Goal: Task Accomplishment & Management: Manage account settings

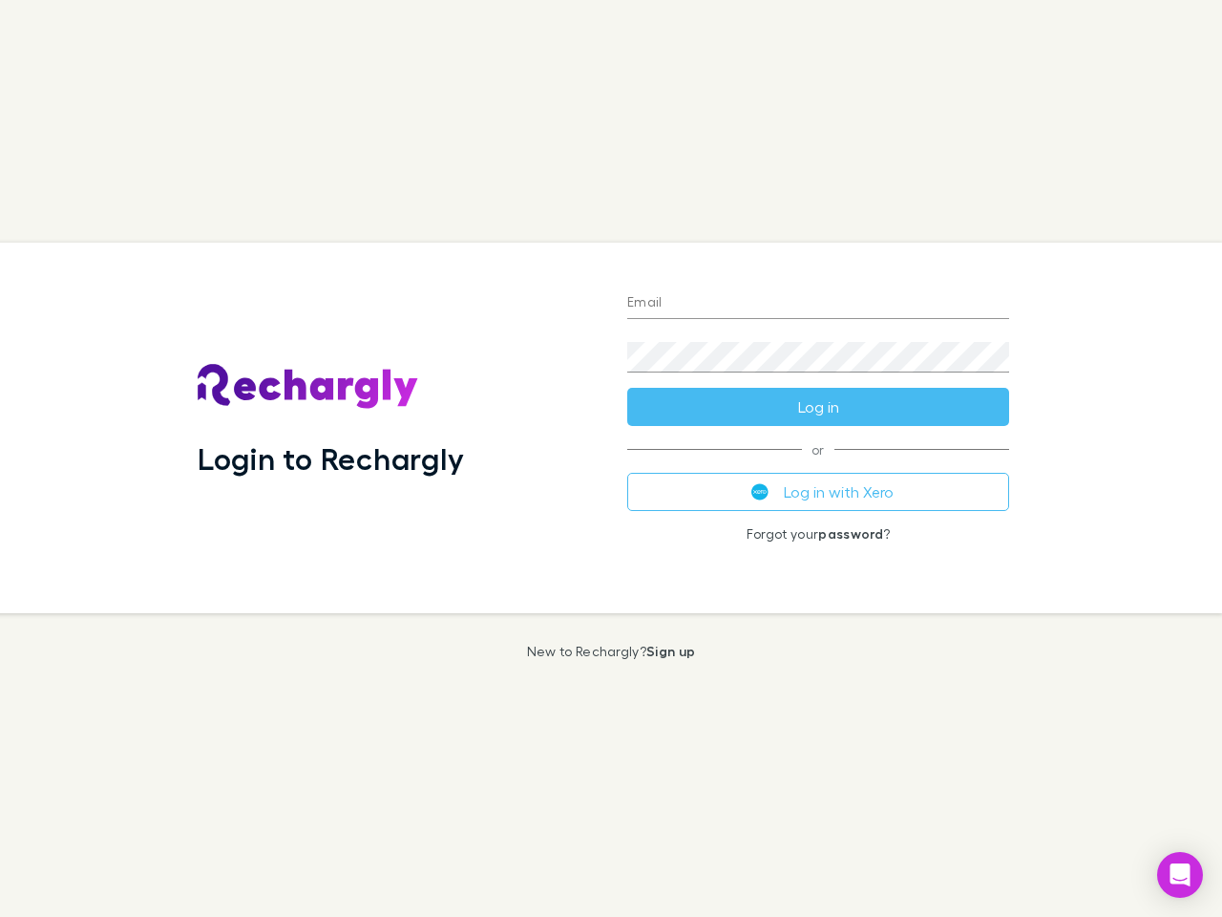
click at [611, 458] on div "Login to Rechargly" at bounding box center [397, 428] width 430 height 371
click at [818, 304] on input "Email" at bounding box center [818, 303] width 382 height 31
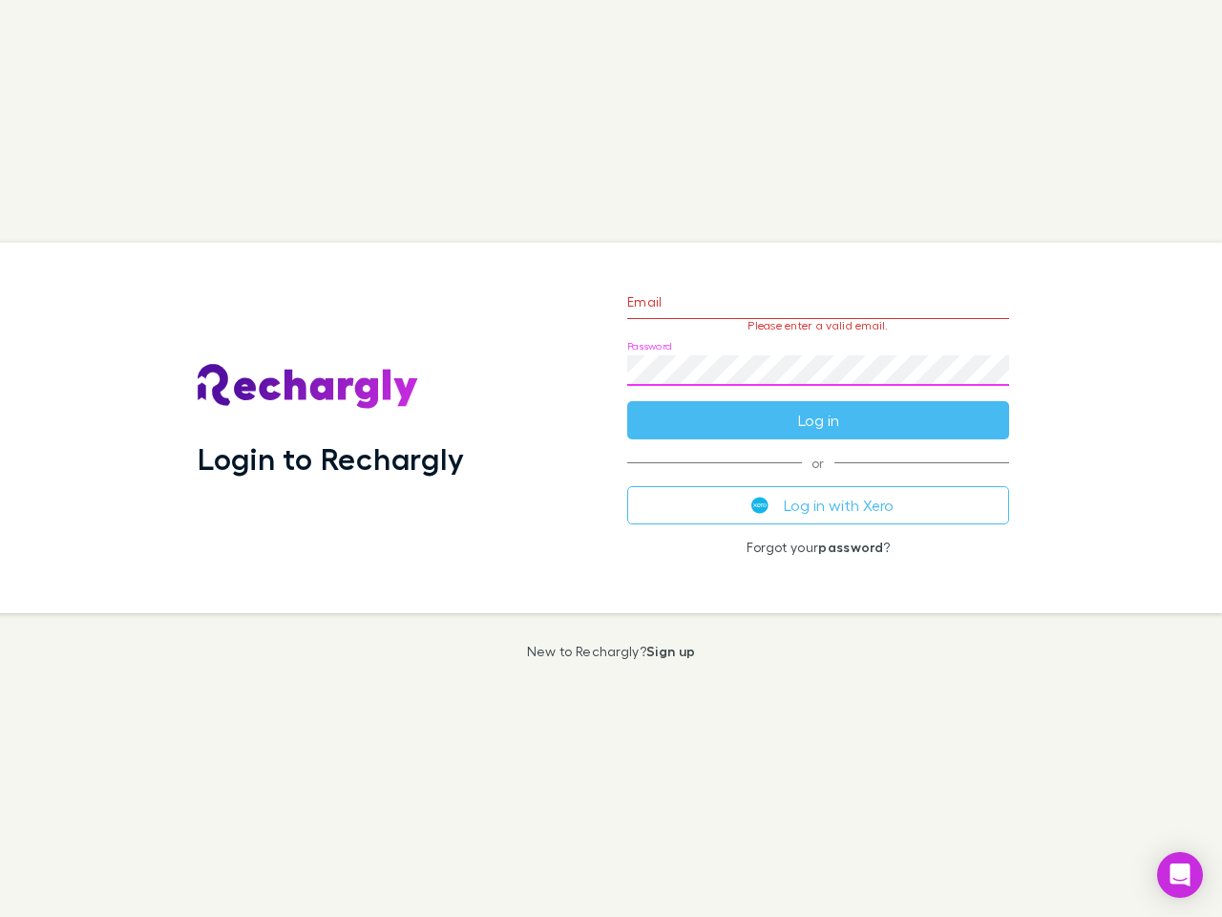
click at [818, 407] on form "Email Please enter a valid email. Password Log in" at bounding box center [818, 356] width 382 height 166
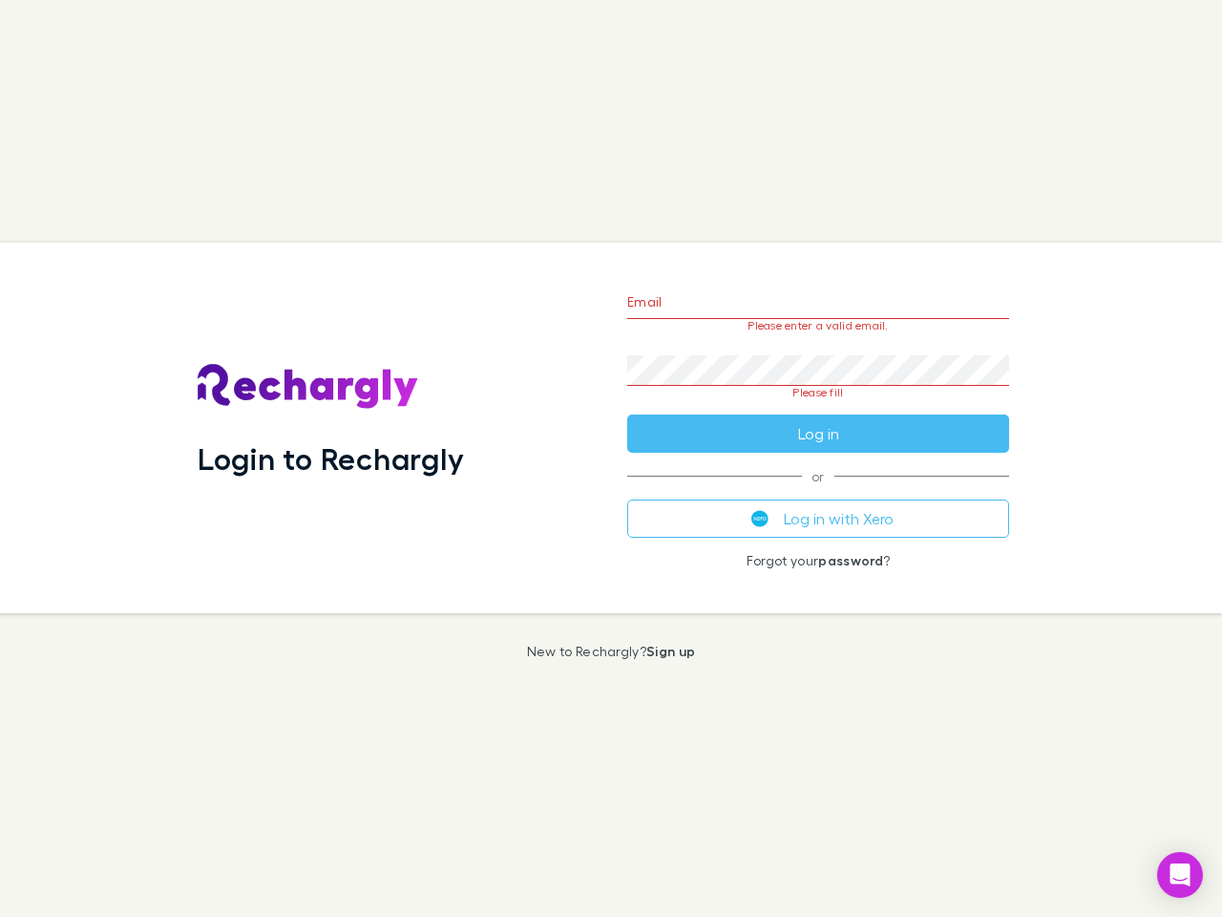
click at [818, 492] on div "Email Please enter a valid email. Password Please fill Log in or Log in with Xe…" at bounding box center [818, 428] width 413 height 371
click at [1180, 875] on icon "Open Intercom Messenger" at bounding box center [1181, 874] width 20 height 23
